Goal: Task Accomplishment & Management: Manage account settings

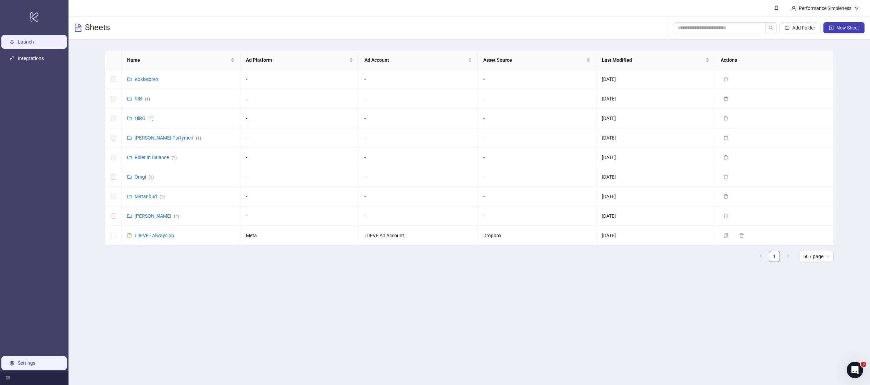
click at [35, 361] on link "Settings" at bounding box center [26, 362] width 17 height 5
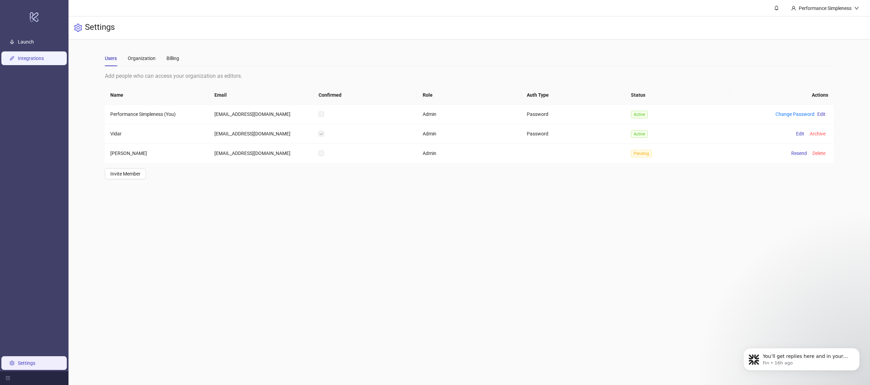
click at [44, 58] on link "Integrations" at bounding box center [31, 58] width 26 height 5
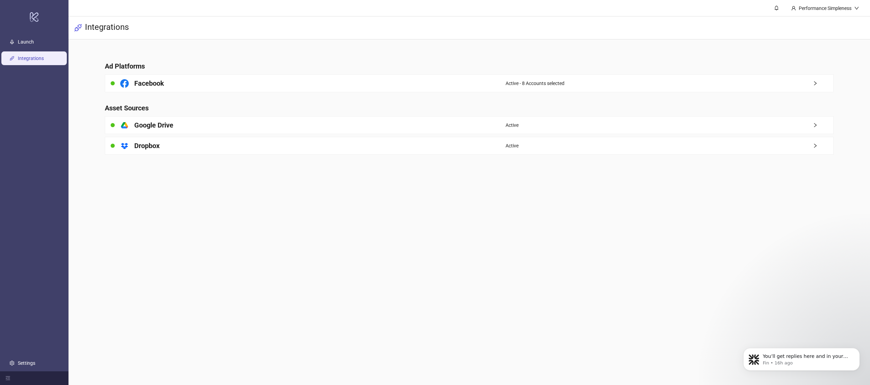
click at [233, 73] on main "Ad Platforms Facebook Active - 8 Accounts selected Asset Sources platform/googl…" at bounding box center [469, 103] width 740 height 129
click at [312, 96] on main "Ad Platforms Facebook Active - 8 Accounts selected Asset Sources platform/googl…" at bounding box center [469, 103] width 740 height 129
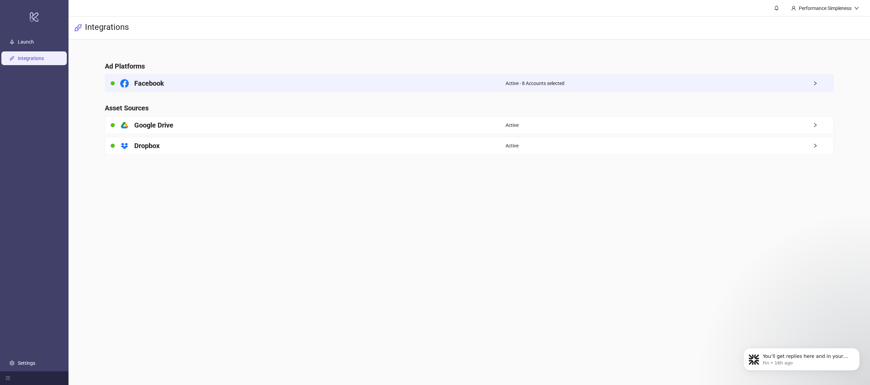
click at [312, 84] on div "Facebook" at bounding box center [305, 83] width 401 height 17
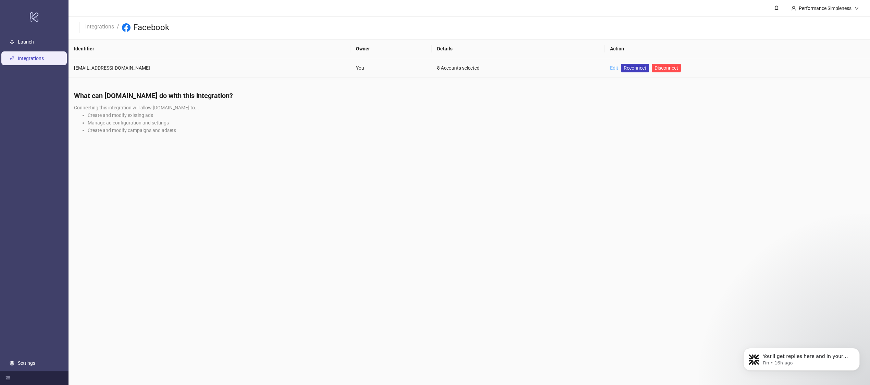
click at [610, 67] on link "Edit" at bounding box center [614, 67] width 8 height 5
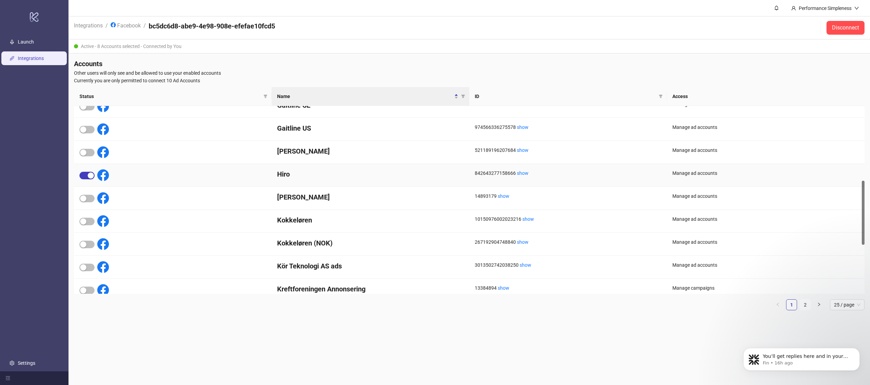
scroll to position [219, 0]
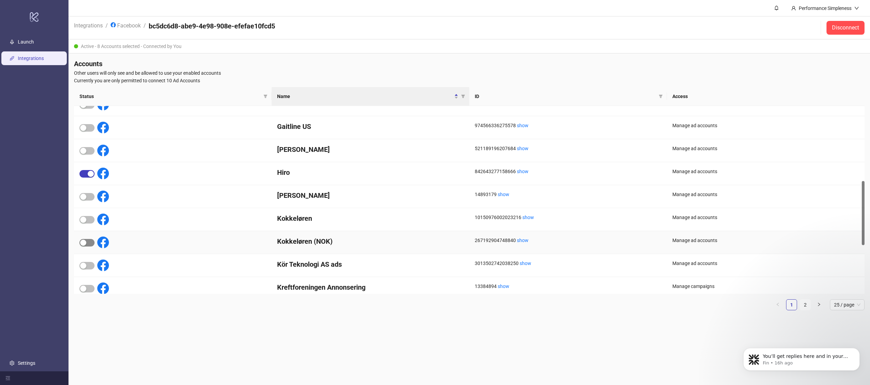
click at [93, 242] on span "button" at bounding box center [86, 243] width 15 height 8
